Goal: Task Accomplishment & Management: Use online tool/utility

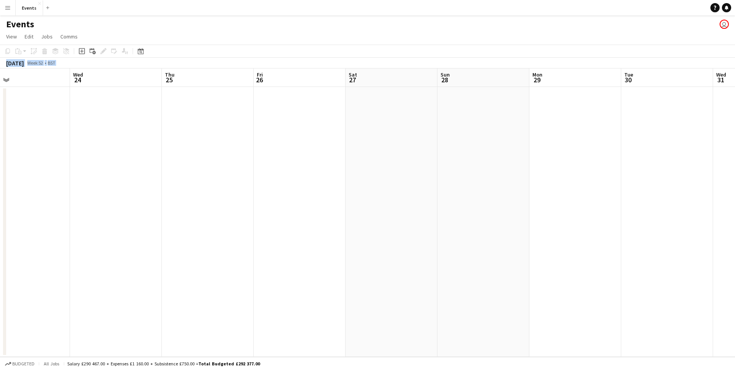
scroll to position [0, 295]
click at [140, 52] on icon "Date picker" at bounding box center [141, 51] width 6 height 6
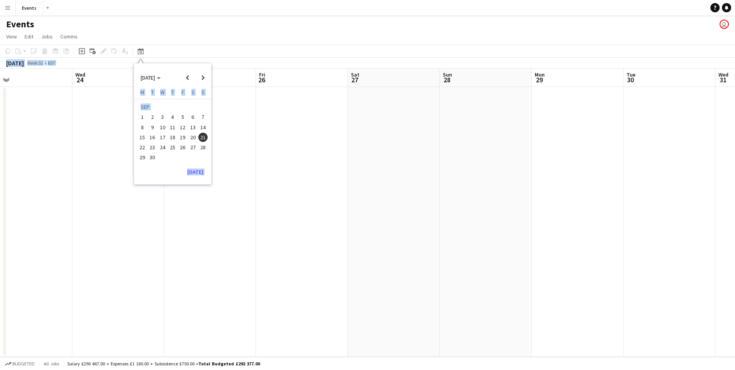
click at [387, 200] on app-date-cell at bounding box center [394, 222] width 92 height 270
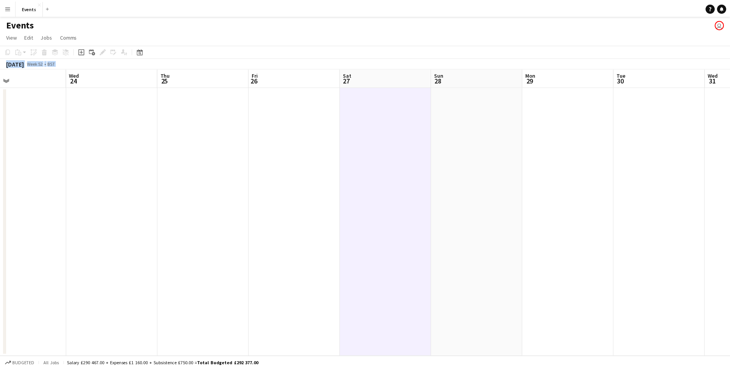
scroll to position [0, 292]
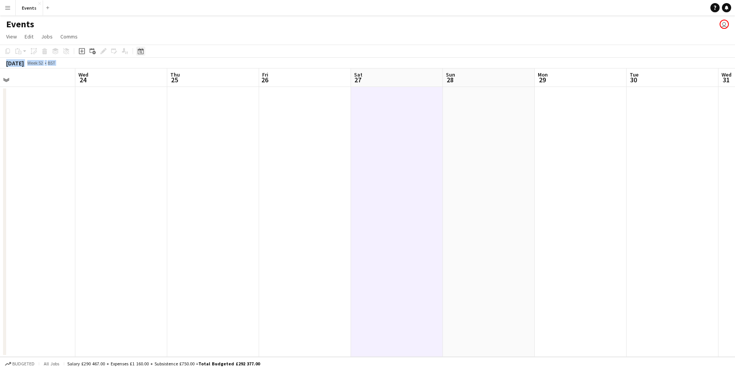
click at [142, 55] on div "Date picker" at bounding box center [140, 51] width 9 height 9
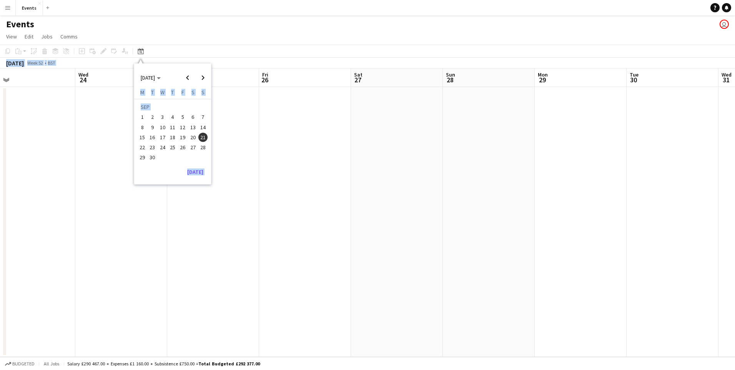
click at [189, 120] on button "6" at bounding box center [193, 117] width 10 height 10
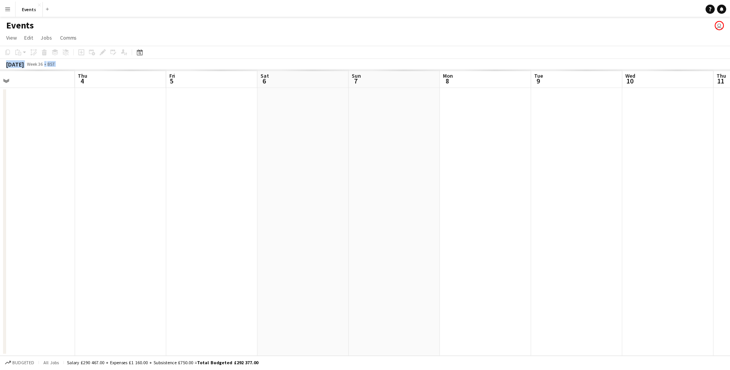
scroll to position [0, 265]
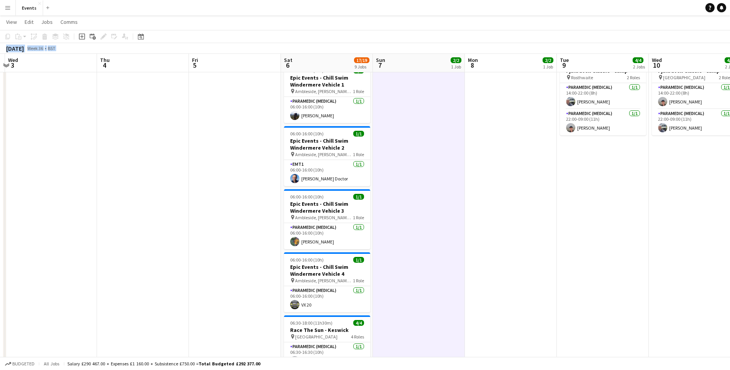
scroll to position [0, 278]
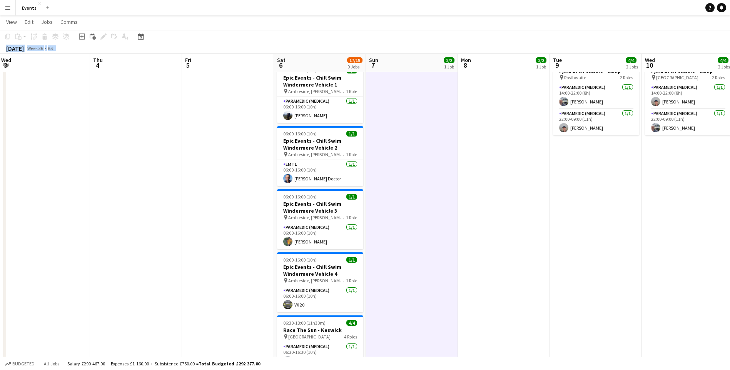
click at [529, 255] on app-date-cell "14:00-09:00 (19h) (Tue) 2/2 Fjallraven Classic pin Fjallraven Classic 2 Roles P…" at bounding box center [504, 371] width 92 height 800
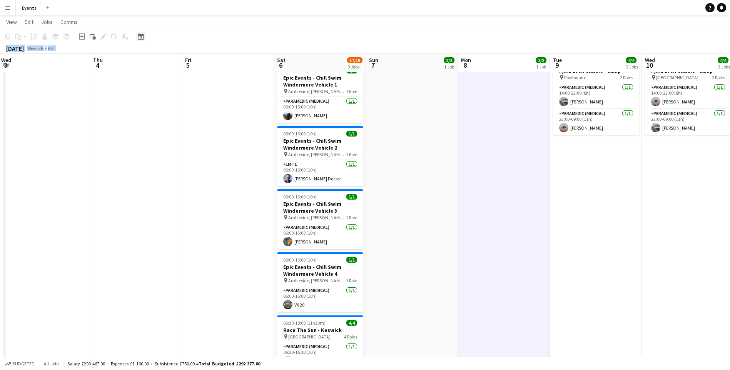
click at [142, 35] on icon at bounding box center [141, 36] width 6 height 6
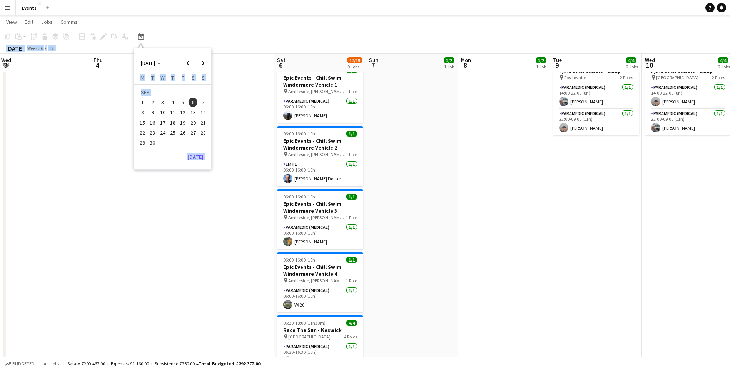
click at [154, 144] on span "30" at bounding box center [152, 142] width 9 height 9
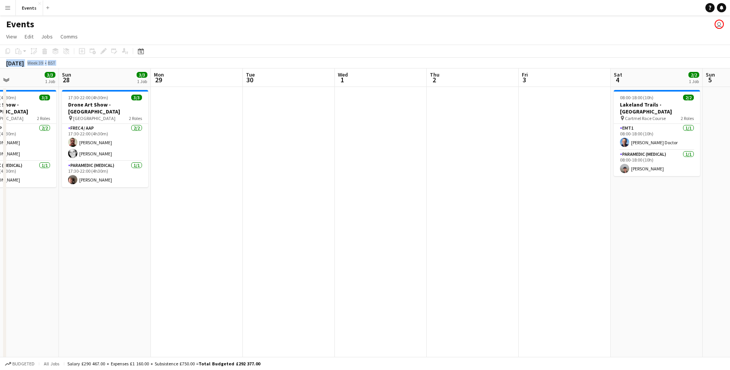
scroll to position [0, 214]
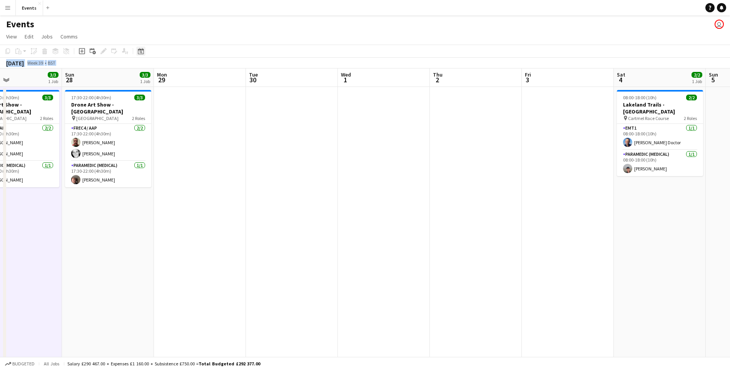
click at [137, 52] on div "Date picker" at bounding box center [140, 51] width 9 height 9
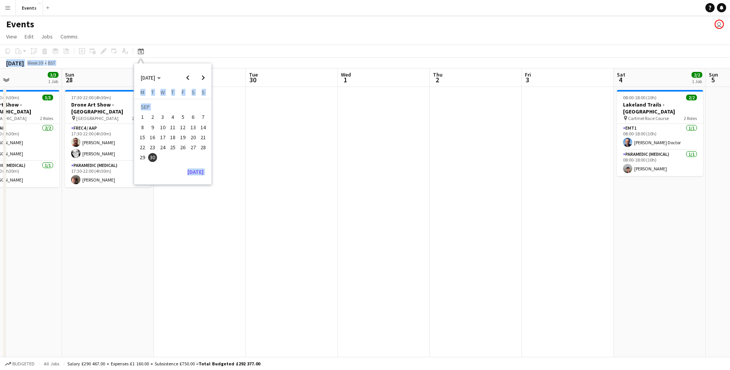
click at [193, 118] on span "6" at bounding box center [192, 117] width 9 height 9
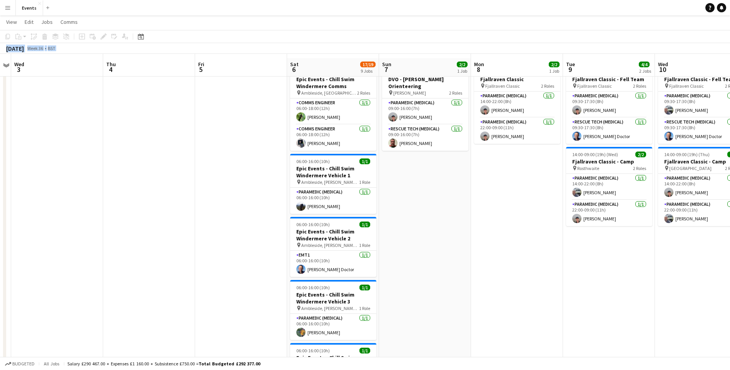
scroll to position [0, 0]
